Goal: Find specific page/section: Find specific page/section

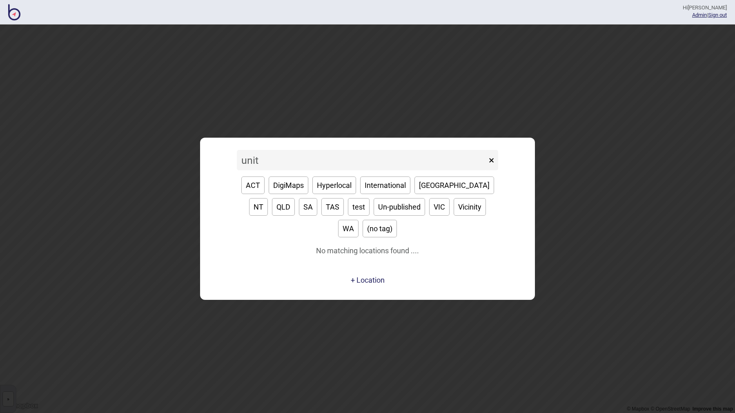
type input "uni"
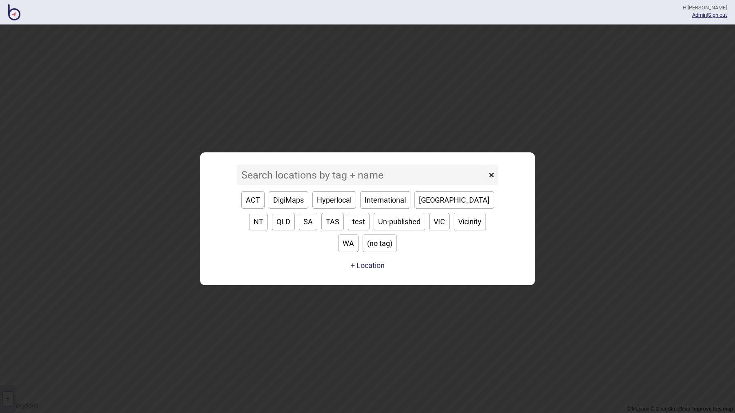
type input "\"
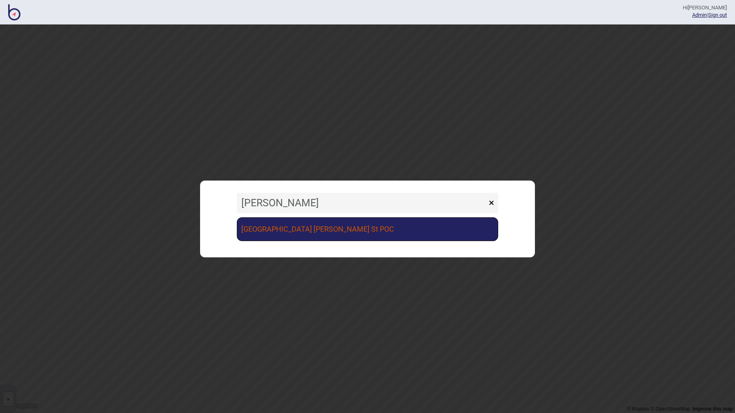
type input "[PERSON_NAME]"
click at [318, 230] on link "[GEOGRAPHIC_DATA] [PERSON_NAME] St POC" at bounding box center [367, 229] width 261 height 24
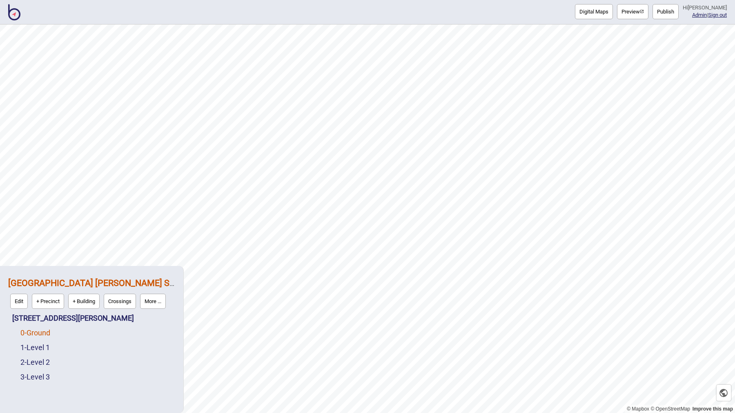
click at [40, 335] on link "0 - Ground" at bounding box center [35, 332] width 30 height 9
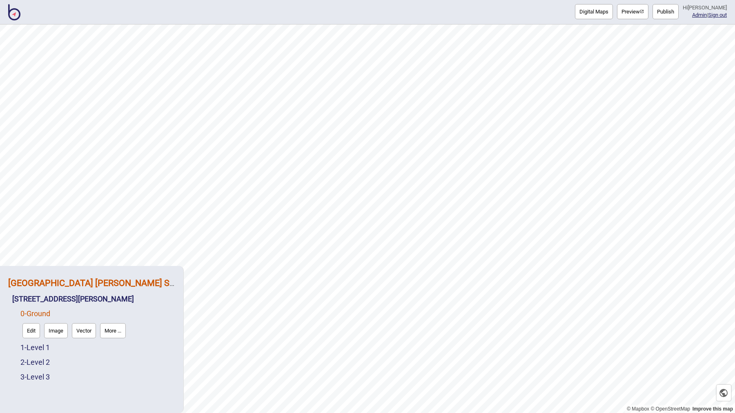
click at [79, 278] on strong "[GEOGRAPHIC_DATA] [PERSON_NAME] St POC" at bounding box center [100, 283] width 184 height 10
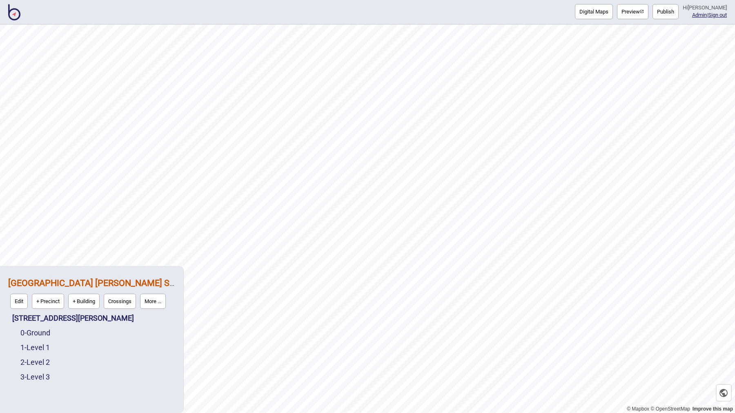
click at [143, 296] on button "More ..." at bounding box center [153, 301] width 26 height 15
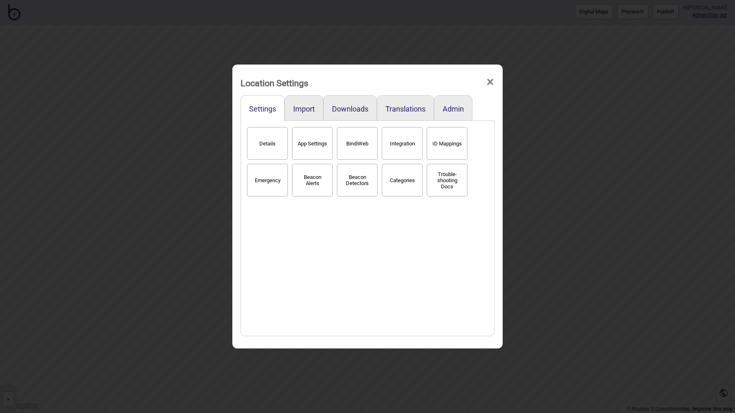
click at [348, 145] on button "BindiWeb" at bounding box center [357, 143] width 41 height 33
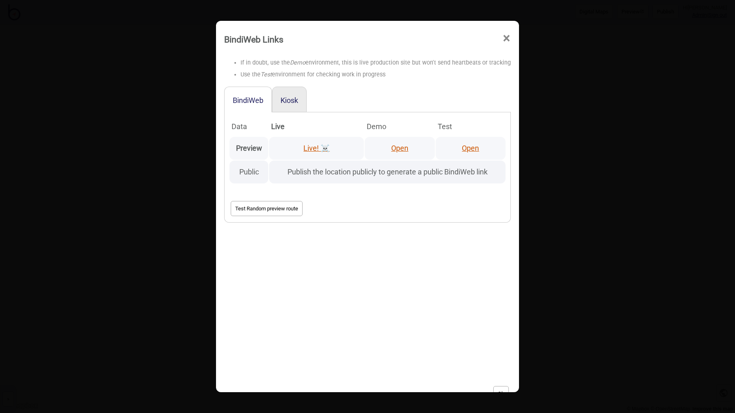
click at [465, 147] on link "Open" at bounding box center [470, 148] width 17 height 9
